Goal: Task Accomplishment & Management: Use online tool/utility

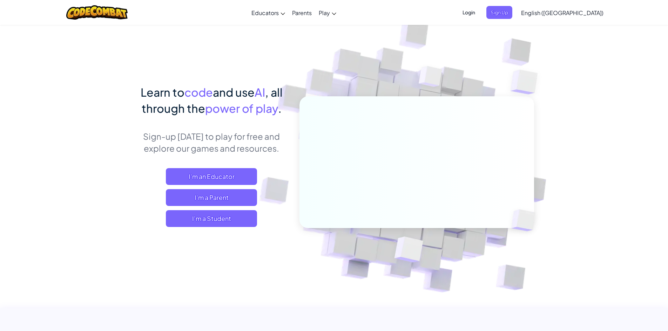
click at [204, 222] on span "I'm a Student" at bounding box center [211, 218] width 91 height 17
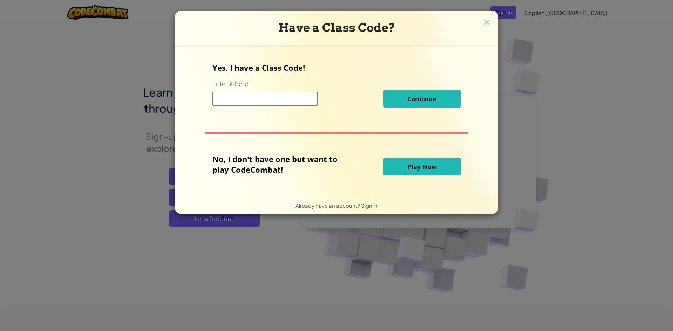
click at [397, 163] on button "Play Now" at bounding box center [422, 167] width 77 height 18
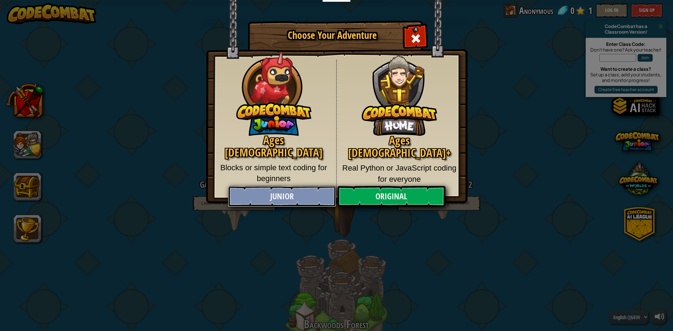
click at [309, 193] on link "Junior" at bounding box center [282, 196] width 108 height 21
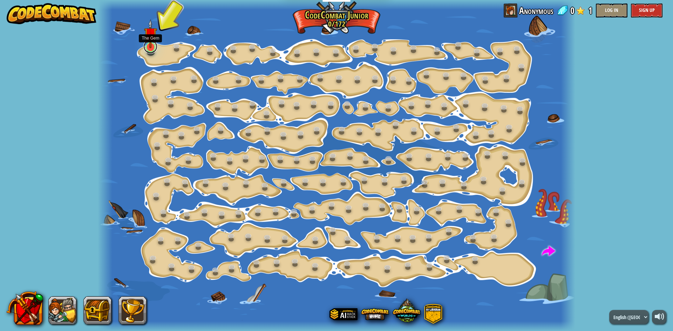
click at [151, 51] on link at bounding box center [150, 47] width 14 height 14
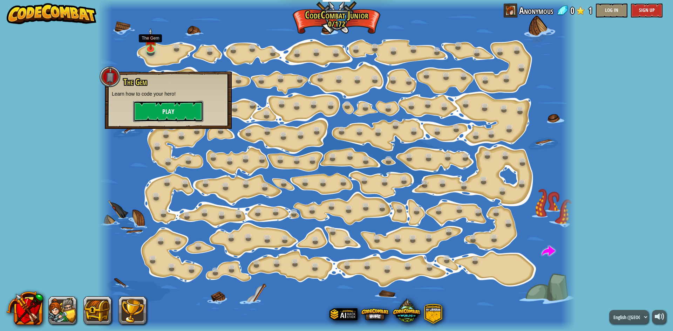
click at [167, 107] on button "Play" at bounding box center [168, 111] width 70 height 21
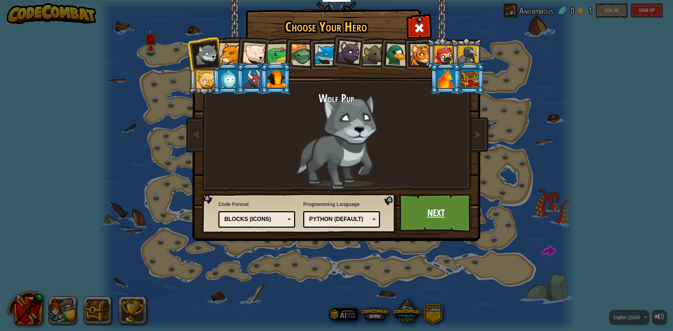
click at [434, 220] on link "Next" at bounding box center [435, 213] width 73 height 39
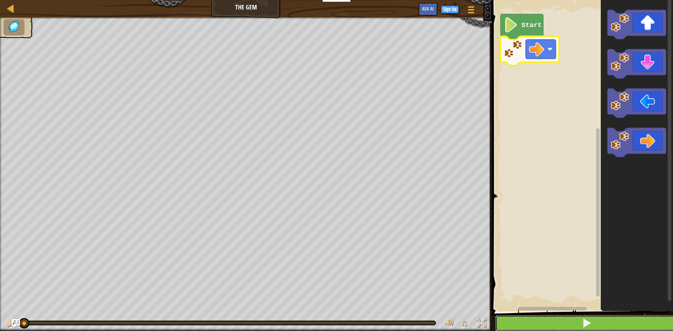
click at [607, 318] on button at bounding box center [587, 324] width 183 height 16
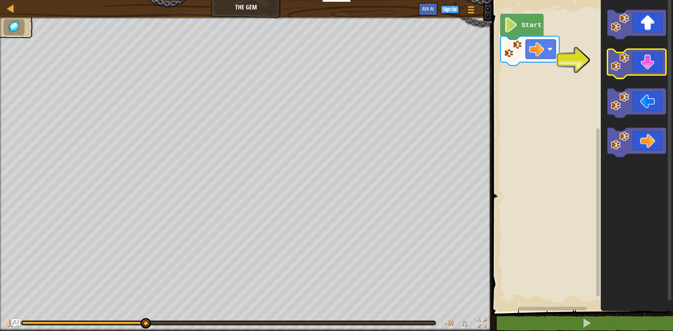
click at [647, 62] on icon "Blockly Workspace" at bounding box center [637, 63] width 59 height 29
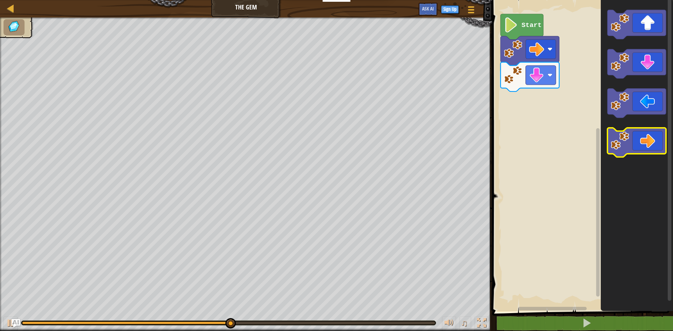
click at [639, 141] on icon "Blockly Workspace" at bounding box center [637, 142] width 59 height 29
